Goal: Download file/media

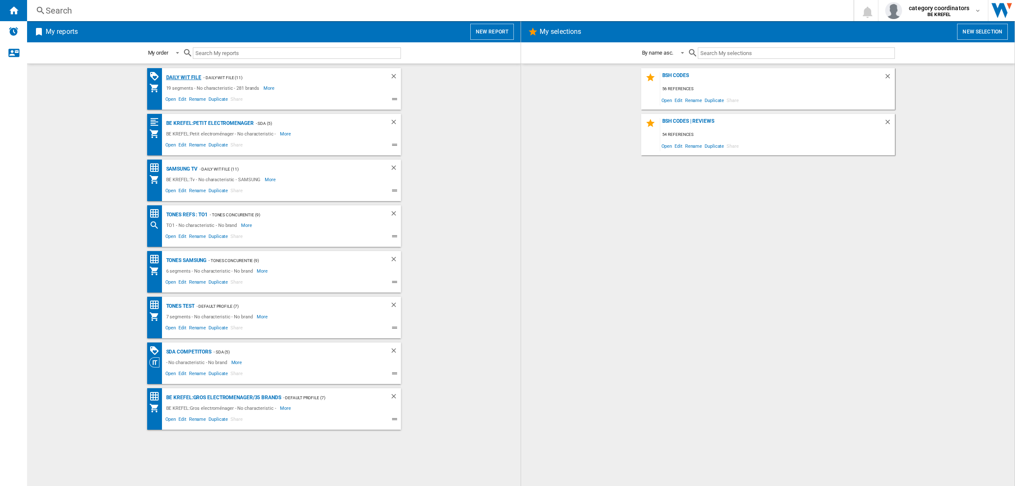
click at [189, 77] on div "Daily WIT file" at bounding box center [183, 77] width 38 height 11
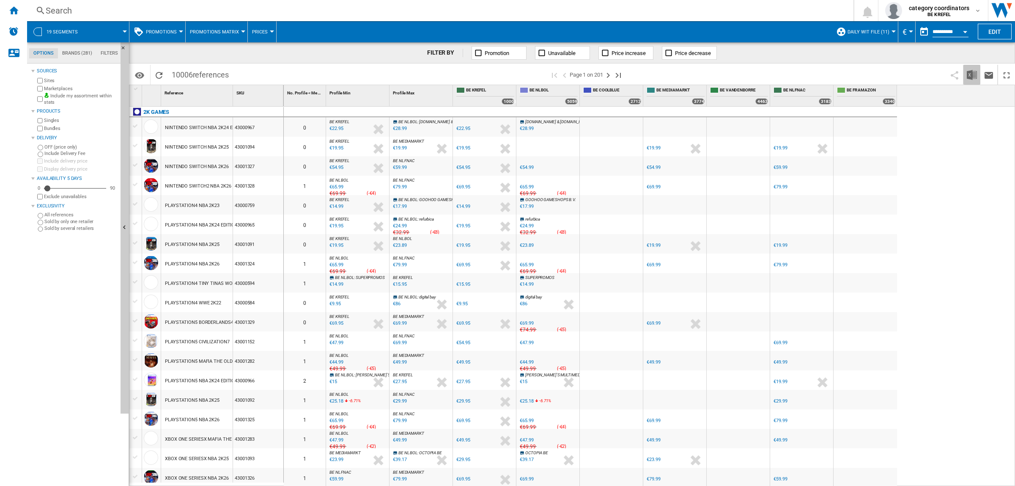
click at [974, 75] on img "Download in Excel" at bounding box center [972, 75] width 10 height 10
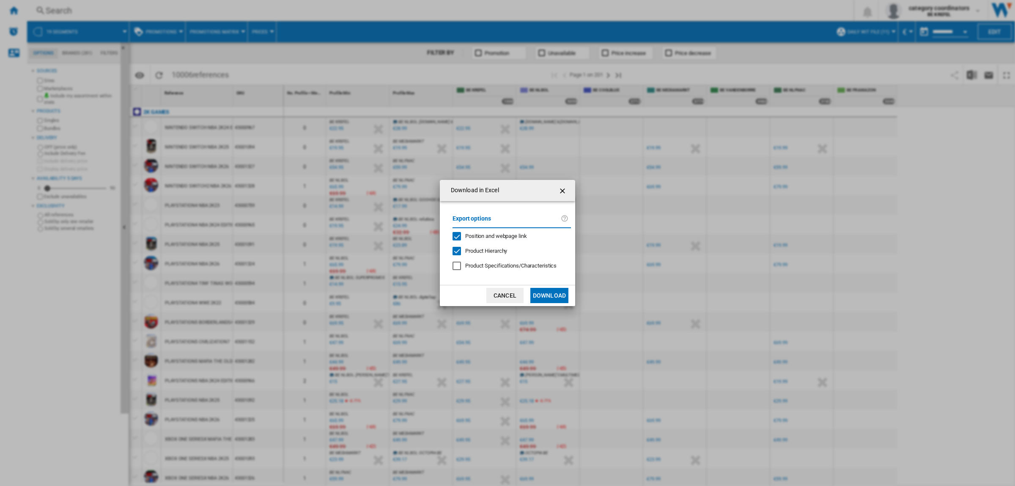
click at [561, 288] on button "Download" at bounding box center [550, 295] width 38 height 15
